Goal: Information Seeking & Learning: Learn about a topic

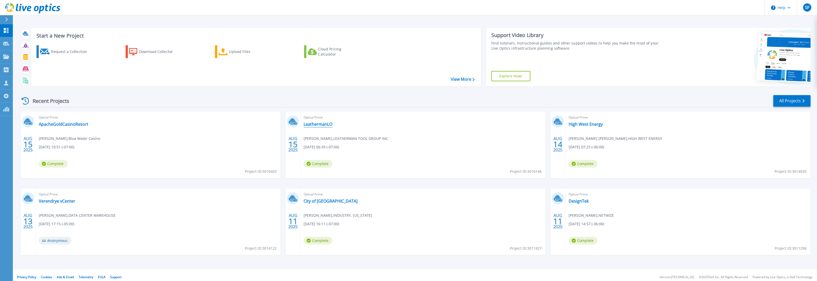
click at [328, 125] on link "LeathermanLO" at bounding box center [318, 123] width 29 height 5
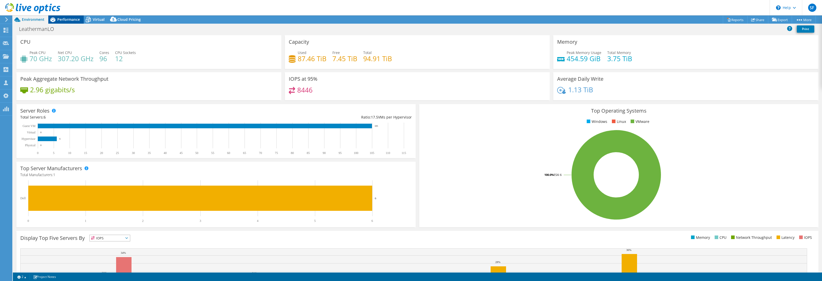
click at [72, 22] on div "Performance" at bounding box center [65, 19] width 35 height 8
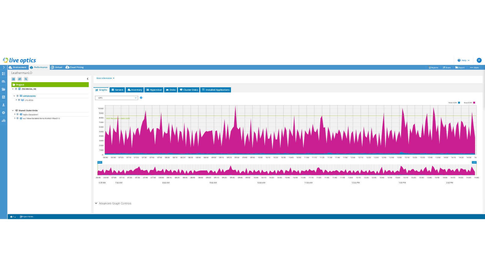
scroll to position [72, 0]
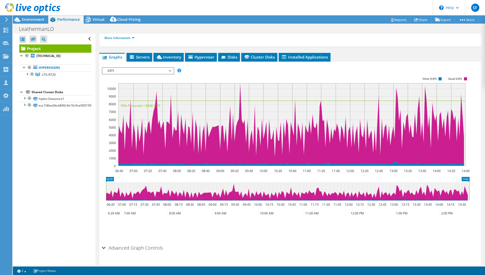
click at [156, 70] on span "IOPS" at bounding box center [138, 71] width 66 height 6
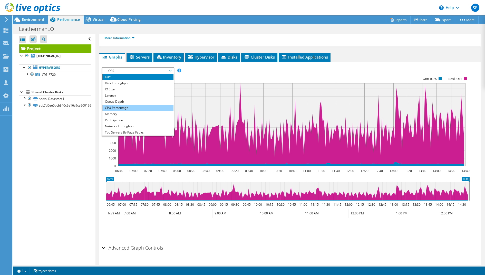
click at [149, 106] on li "CPU Percentage" at bounding box center [137, 108] width 71 height 6
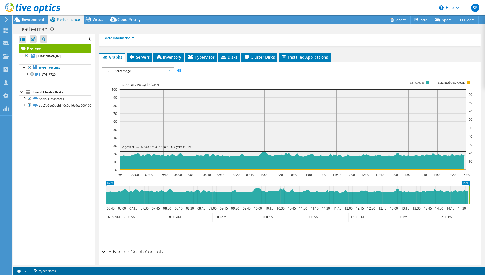
click at [166, 71] on span "CPU Percentage" at bounding box center [138, 71] width 66 height 6
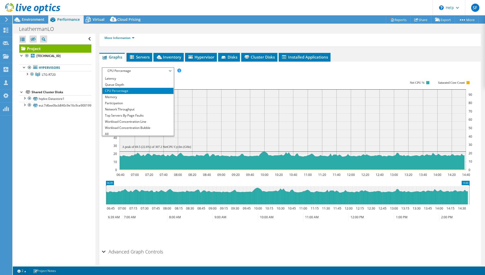
scroll to position [18, 0]
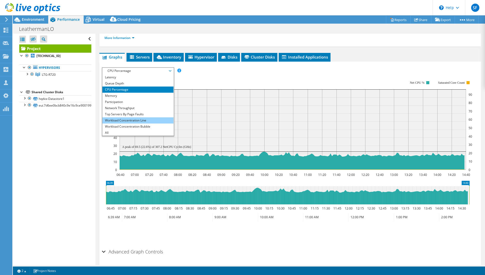
click at [160, 121] on li "Workload Concentration Line" at bounding box center [137, 120] width 71 height 6
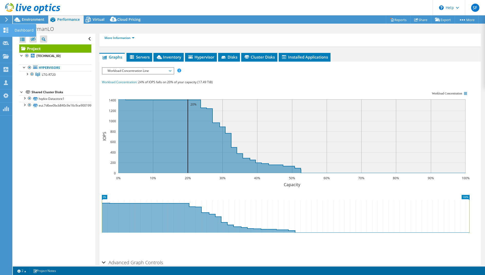
click at [8, 30] on icon at bounding box center [6, 30] width 6 height 5
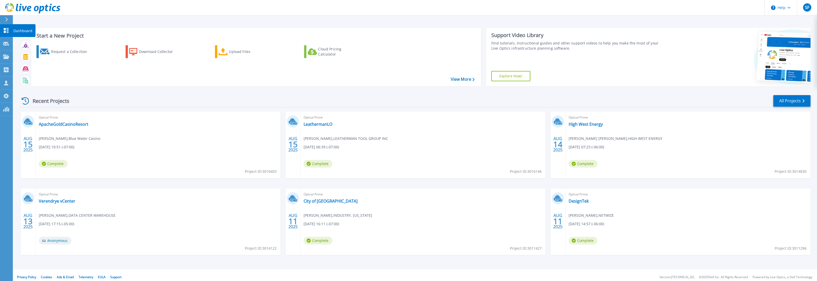
click at [5, 29] on icon at bounding box center [6, 30] width 5 height 5
click at [5, 57] on icon at bounding box center [6, 56] width 6 height 4
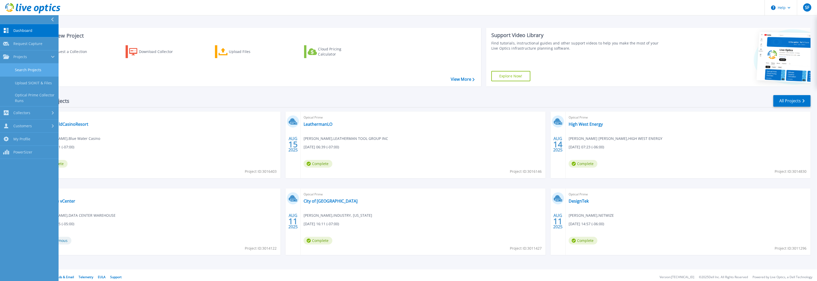
click at [23, 70] on link "Search Projects" at bounding box center [29, 69] width 59 height 13
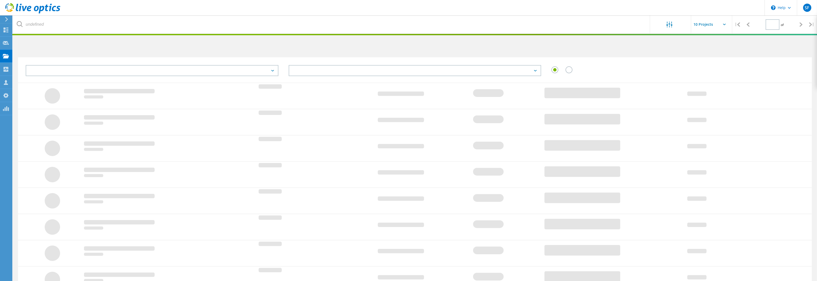
type input "1"
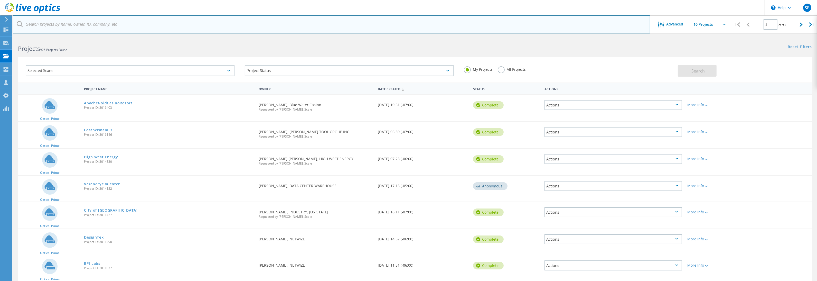
click at [121, 24] on input "text" at bounding box center [332, 24] width 638 height 18
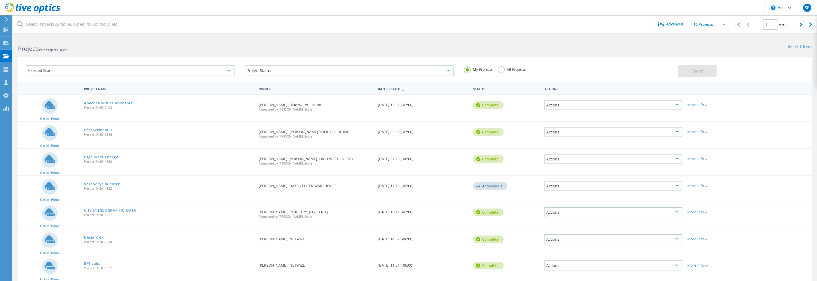
click at [149, 10] on header "\n Help Explore Helpful Articles Contact Support SF OEM Team Member Steve Foley…" at bounding box center [408, 7] width 817 height 15
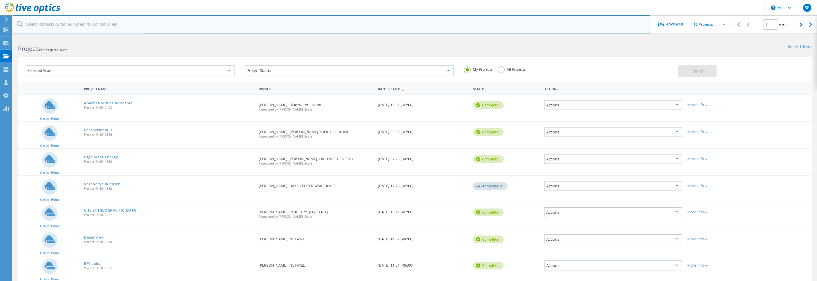
click at [245, 23] on input "text" at bounding box center [332, 24] width 638 height 18
type input "sanity"
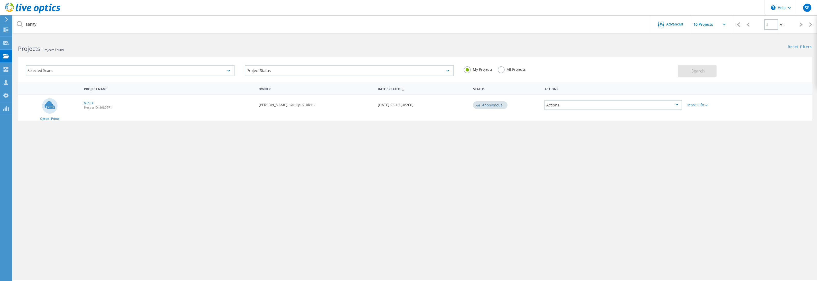
click at [90, 101] on link "VRTX" at bounding box center [89, 103] width 10 height 4
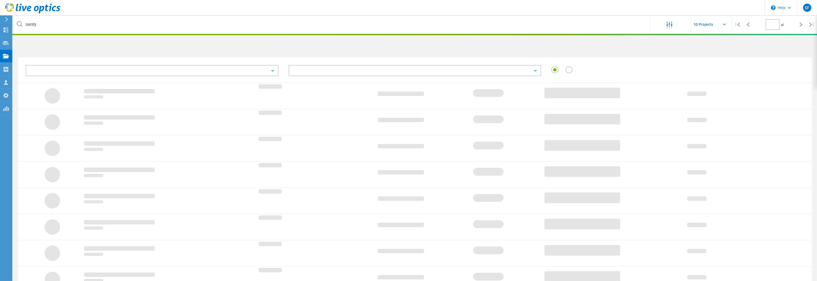
type input "1"
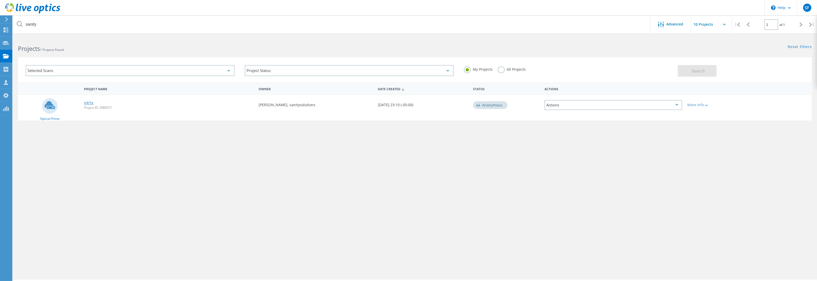
click at [90, 103] on link "VRTX" at bounding box center [89, 103] width 10 height 4
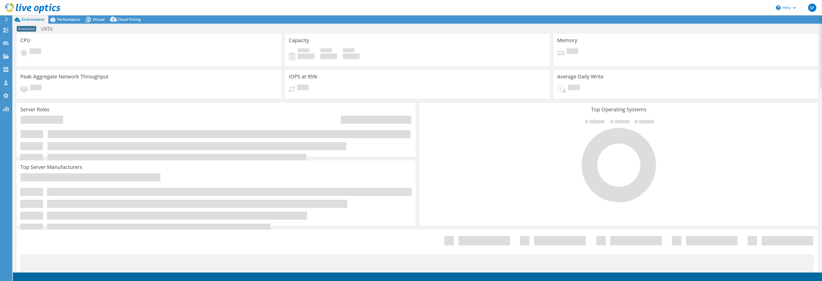
select select "USD"
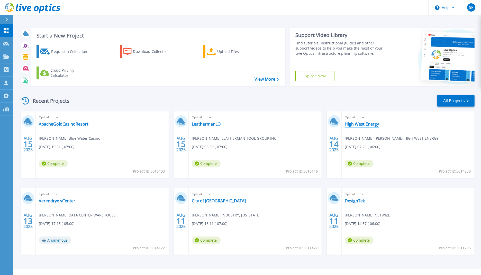
click at [367, 123] on link "High West Energy" at bounding box center [361, 123] width 34 height 5
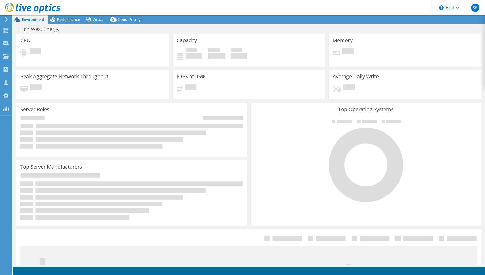
select select "USD"
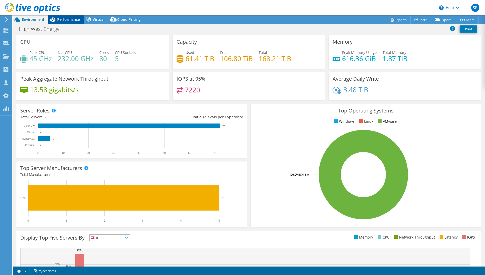
click at [72, 20] on span "Performance" at bounding box center [68, 19] width 23 height 5
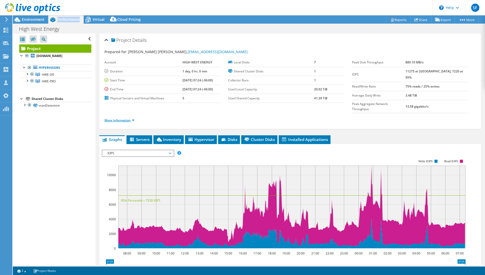
click at [110, 118] on link "More Information" at bounding box center [120, 120] width 30 height 4
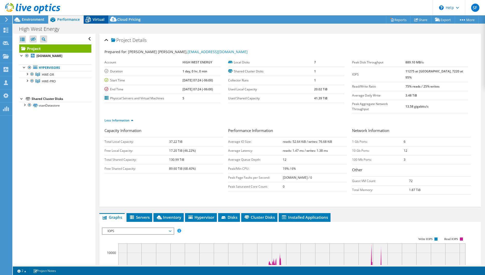
click at [102, 20] on span "Virtual" at bounding box center [99, 19] width 12 height 5
click at [102, 21] on span "Virtual" at bounding box center [99, 19] width 12 height 5
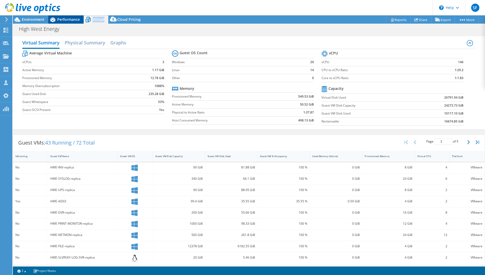
click at [68, 20] on span "Performance" at bounding box center [68, 19] width 23 height 5
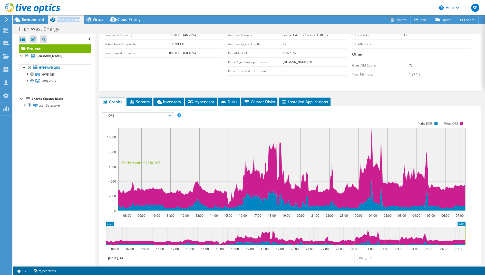
scroll to position [149, 0]
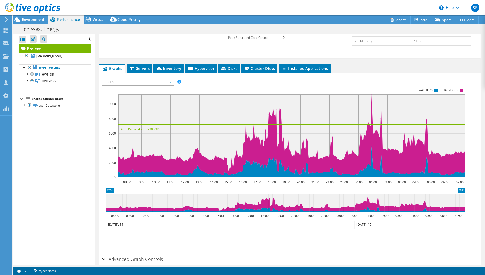
click at [168, 79] on span "IOPS" at bounding box center [138, 82] width 66 height 6
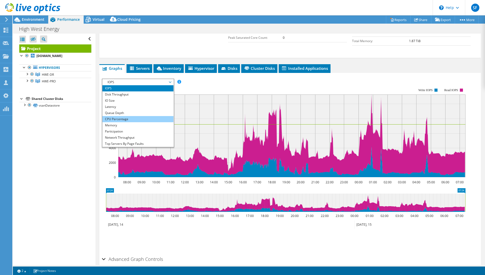
click at [140, 116] on li "CPU Percentage" at bounding box center [137, 119] width 71 height 6
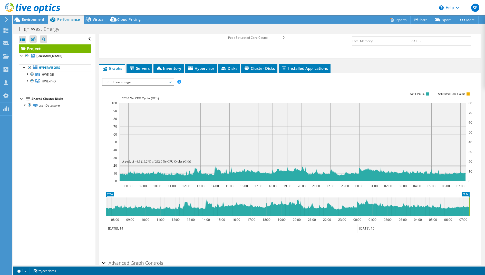
click at [151, 79] on span "CPU Percentage" at bounding box center [138, 82] width 66 height 6
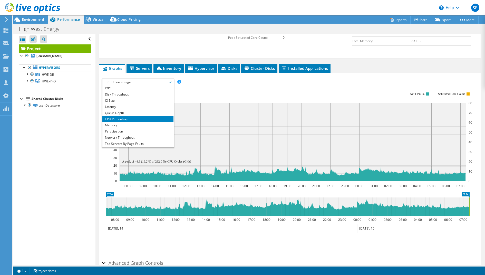
click at [151, 79] on span "CPU Percentage" at bounding box center [138, 82] width 66 height 6
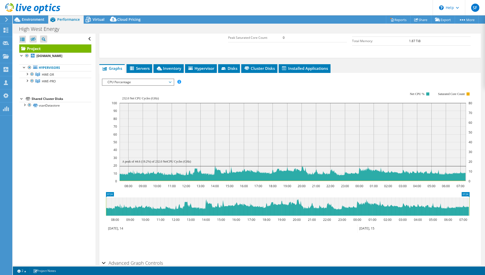
click at [151, 76] on div "IOPS Disk Throughput IO Size Latency Queue Depth CPU Percentage Memory Page Fau…" at bounding box center [290, 167] width 377 height 182
click at [156, 79] on span "CPU Percentage" at bounding box center [138, 82] width 66 height 6
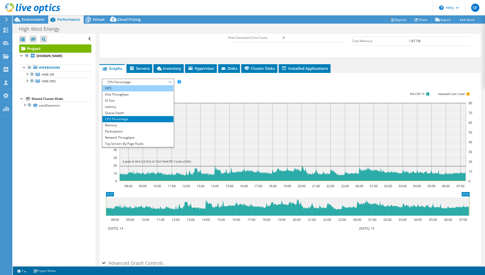
click at [138, 85] on li "IOPS" at bounding box center [137, 88] width 71 height 6
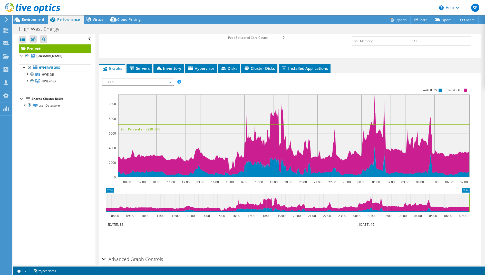
click at [170, 79] on span "IOPS" at bounding box center [138, 82] width 66 height 6
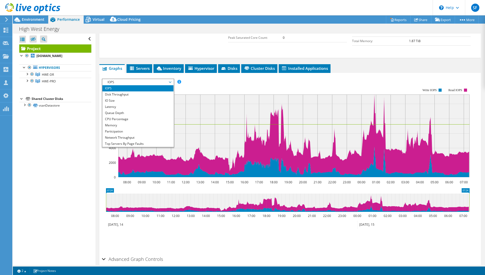
scroll to position [18, 0]
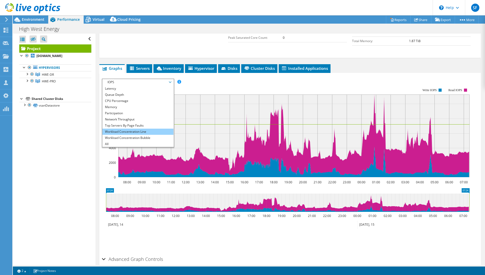
click at [152, 129] on li "Workload Concentration Line" at bounding box center [137, 132] width 71 height 6
